Goal: Task Accomplishment & Management: Use online tool/utility

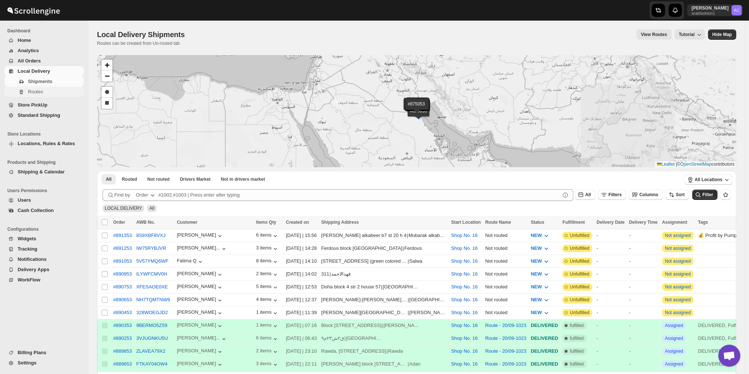
click at [26, 95] on button "Routes" at bounding box center [43, 92] width 79 height 10
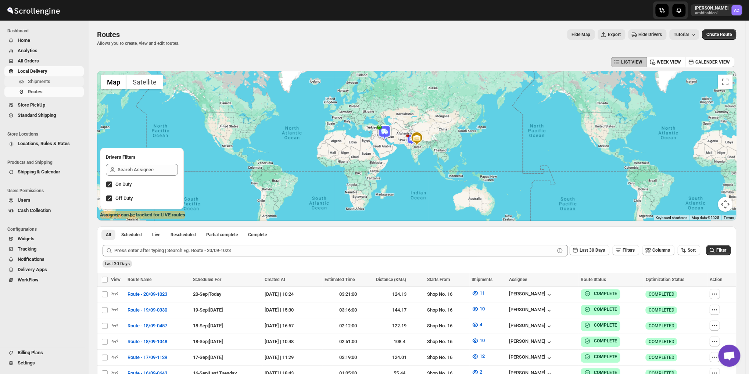
click at [36, 82] on span "Shipments" at bounding box center [39, 82] width 22 height 6
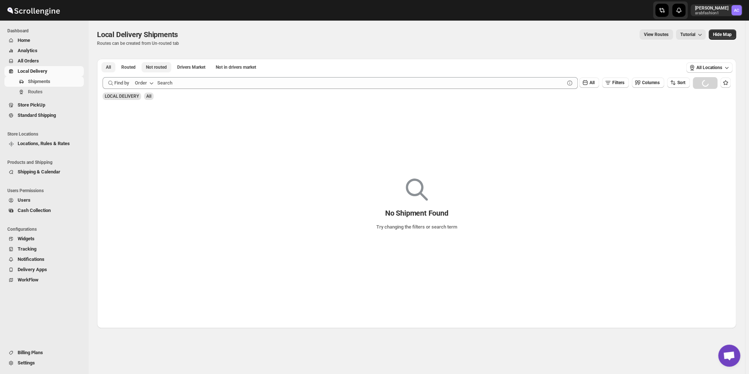
click at [157, 68] on span "Not routed" at bounding box center [156, 67] width 21 height 6
click at [107, 65] on span "All" at bounding box center [108, 67] width 5 height 6
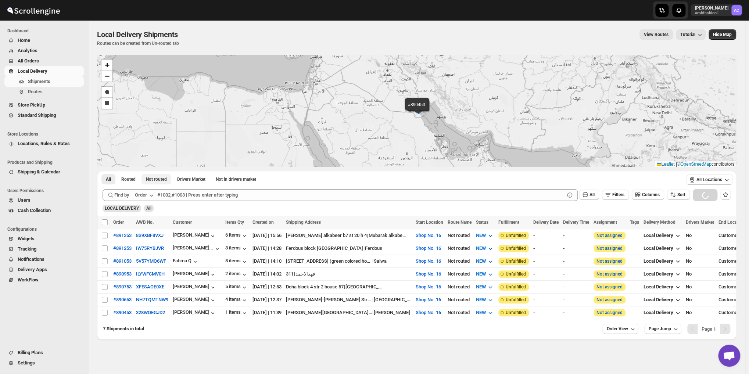
click at [146, 179] on span "Not routed" at bounding box center [156, 179] width 21 height 6
click at [104, 225] on span at bounding box center [104, 222] width 7 height 7
click at [104, 225] on input "Select all shipments" at bounding box center [105, 222] width 6 height 6
click at [104, 225] on span at bounding box center [104, 222] width 7 height 7
click at [104, 225] on input "Select all shipments" at bounding box center [105, 222] width 6 height 6
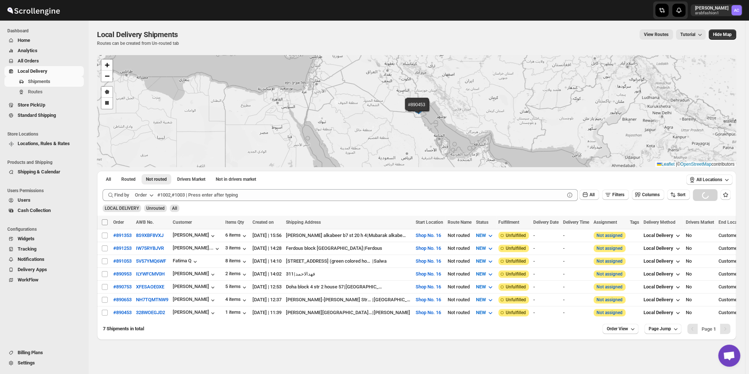
checkbox input "false"
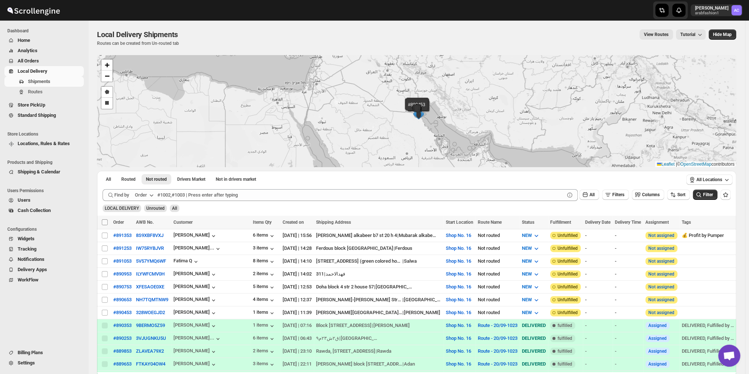
checkbox input "false"
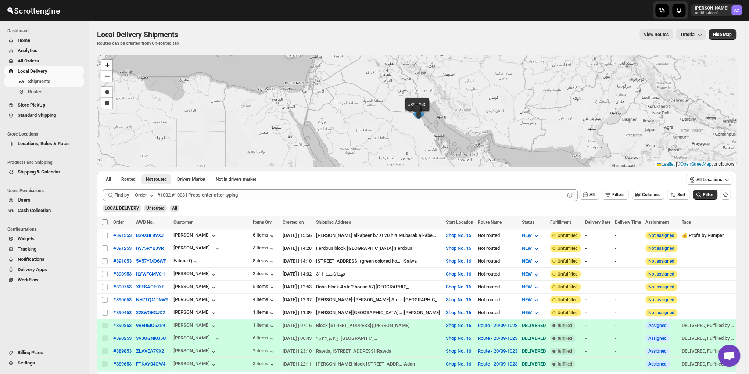
checkbox input "false"
click at [103, 177] on button "All" at bounding box center [108, 179] width 14 height 10
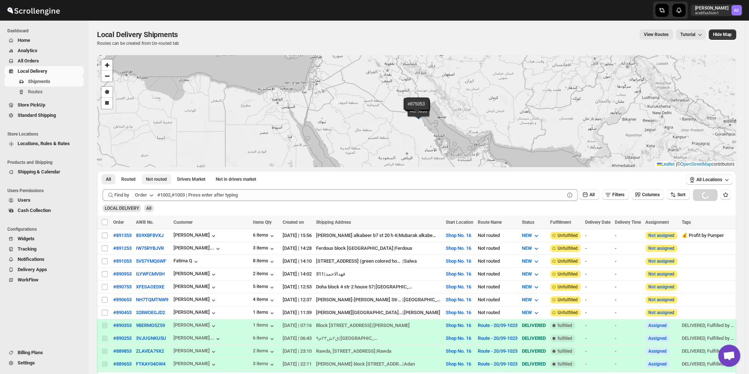
click at [158, 183] on button "Not routed" at bounding box center [156, 179] width 30 height 10
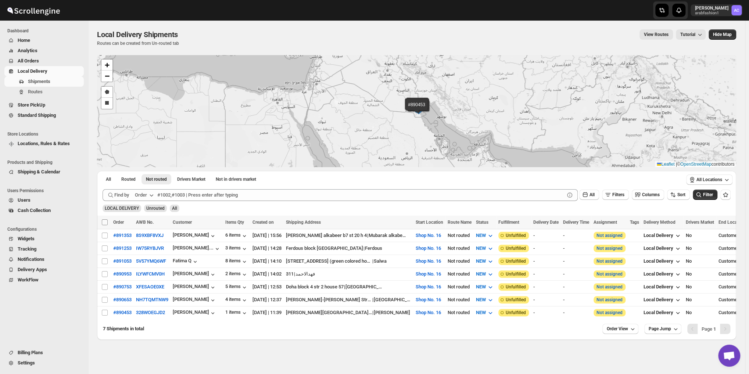
click at [104, 222] on input "Select all shipments" at bounding box center [105, 222] width 6 height 6
checkbox input "true"
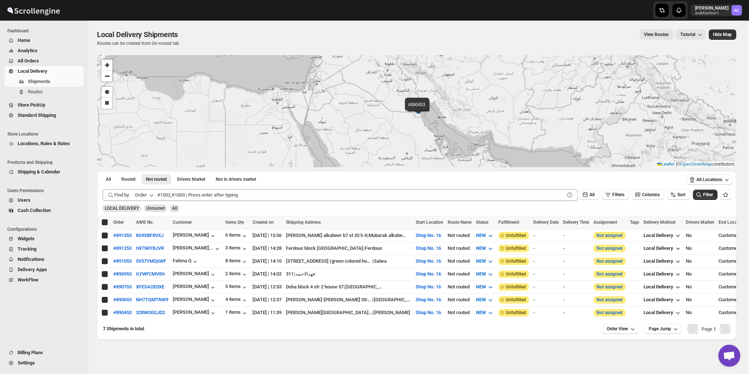
checkbox input "true"
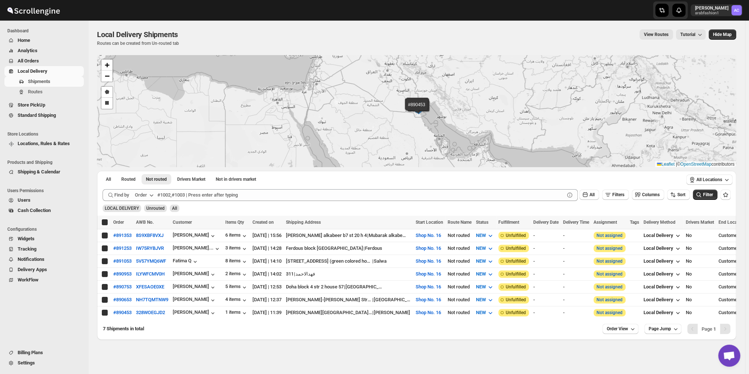
checkbox input "true"
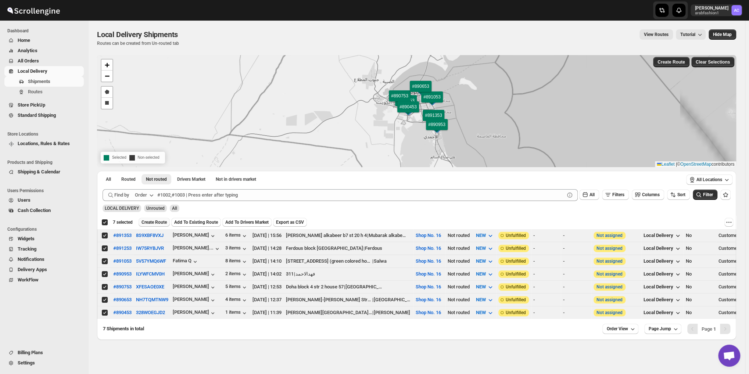
click at [155, 219] on button "Create Route" at bounding box center [154, 222] width 31 height 9
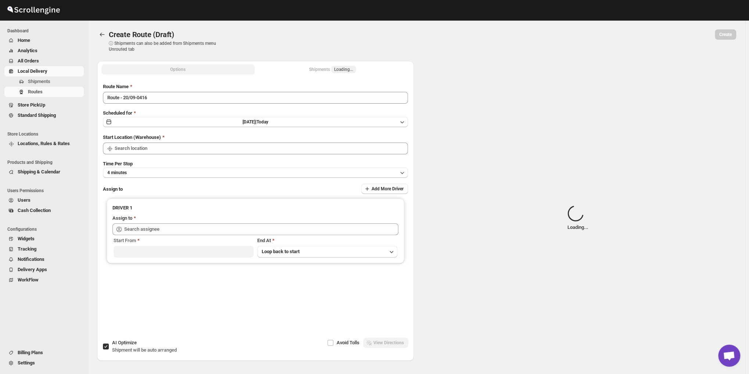
type input "Route - 20/09-0416"
type input "Shop No. 16"
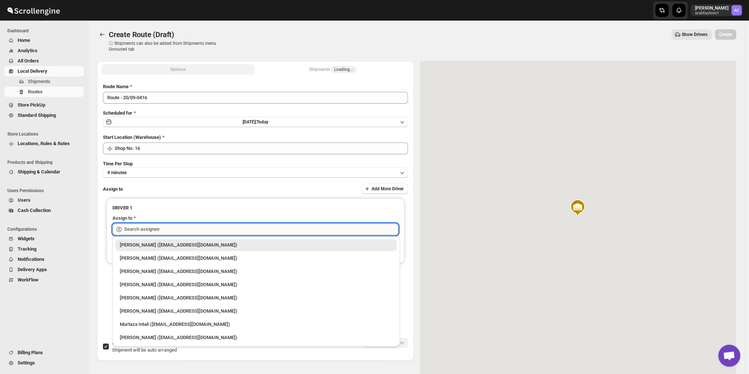
click at [184, 226] on input "text" at bounding box center [261, 229] width 274 height 12
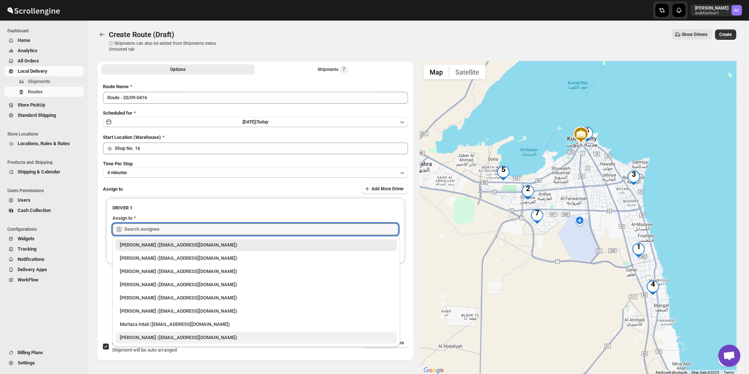
click at [178, 338] on div "[PERSON_NAME] ([EMAIL_ADDRESS][DOMAIN_NAME])" at bounding box center [256, 337] width 273 height 7
type input "[PERSON_NAME] ([EMAIL_ADDRESS][DOMAIN_NAME])"
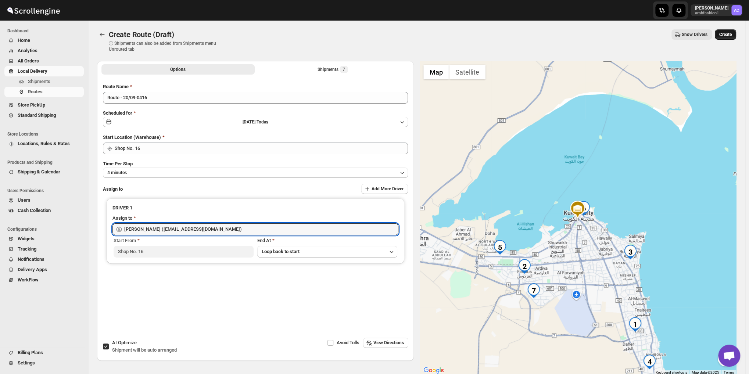
click at [732, 36] on span "Create" at bounding box center [725, 35] width 12 height 6
